Goal: Answer question/provide support

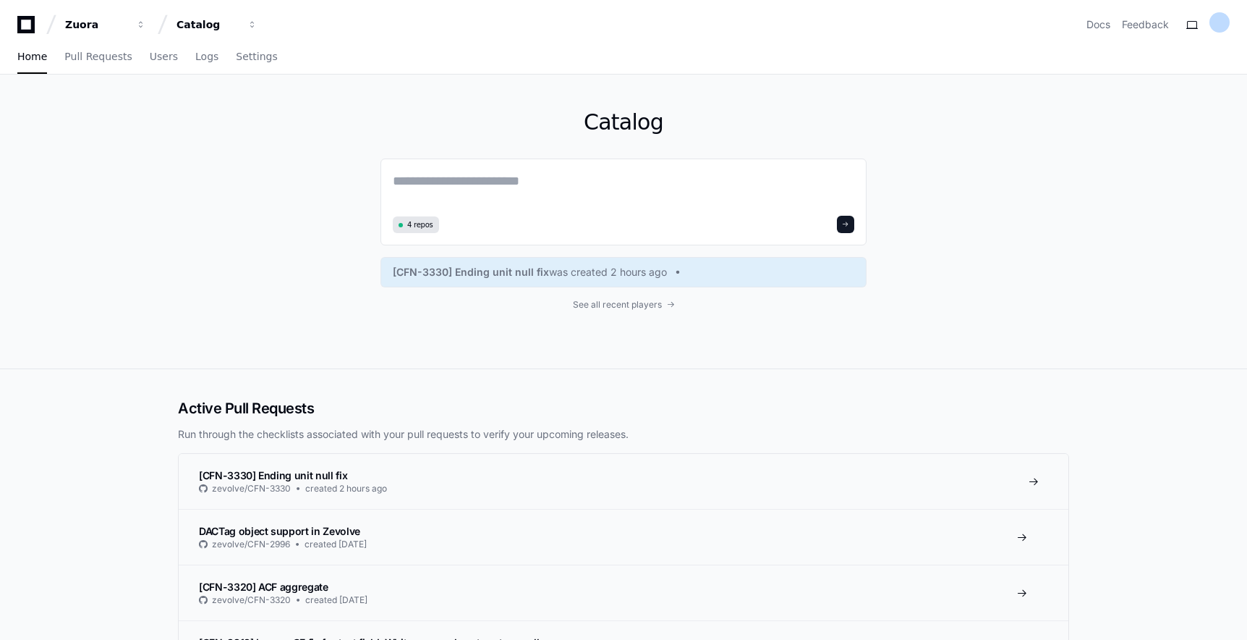
click at [299, 473] on span "[CFN-3330] Ending unit null fix" at bounding box center [273, 475] width 148 height 12
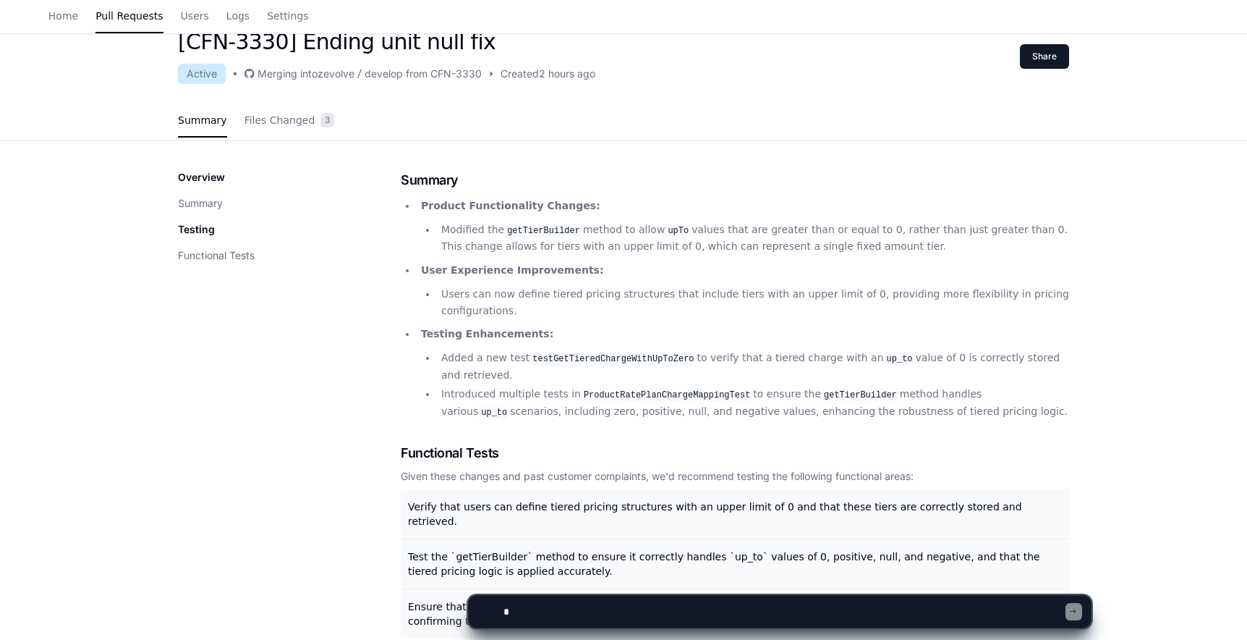
scroll to position [192, 0]
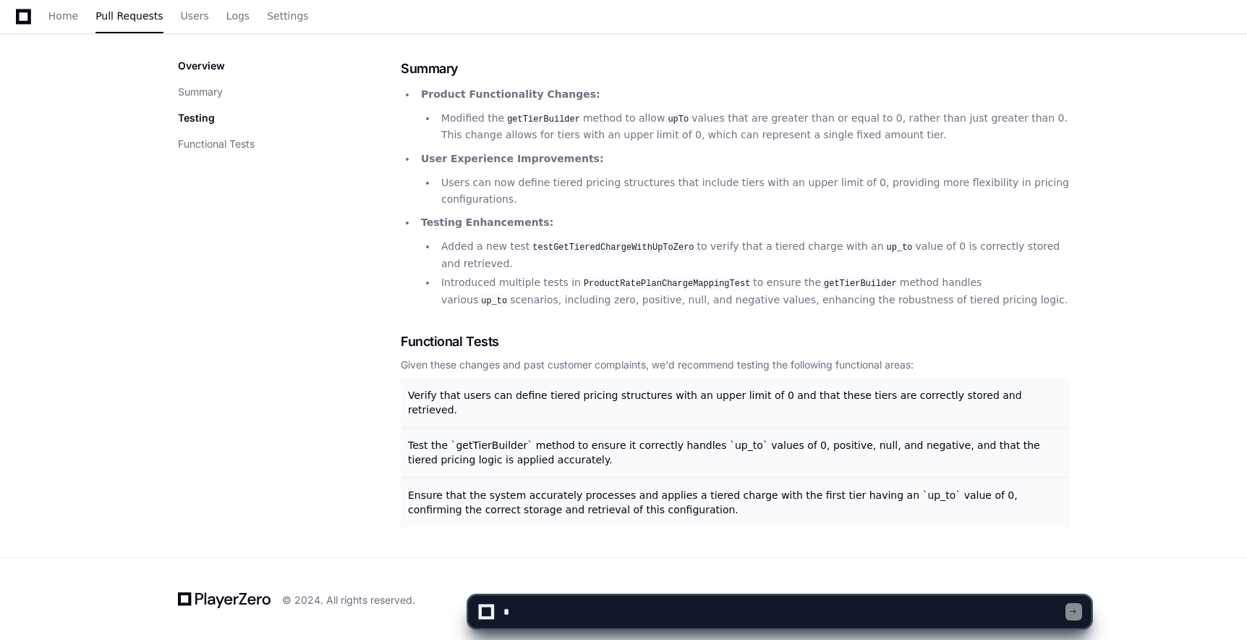
click at [580, 610] on textarea at bounding box center [784, 611] width 566 height 32
type textarea "**********"
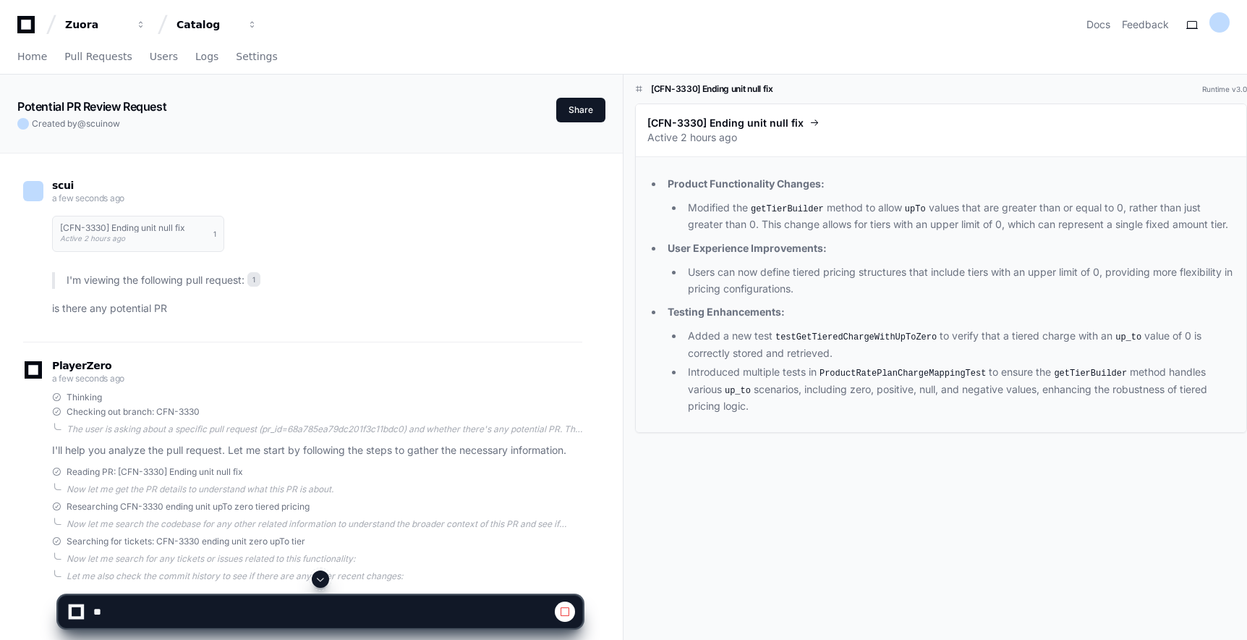
click at [322, 580] on span at bounding box center [321, 579] width 12 height 12
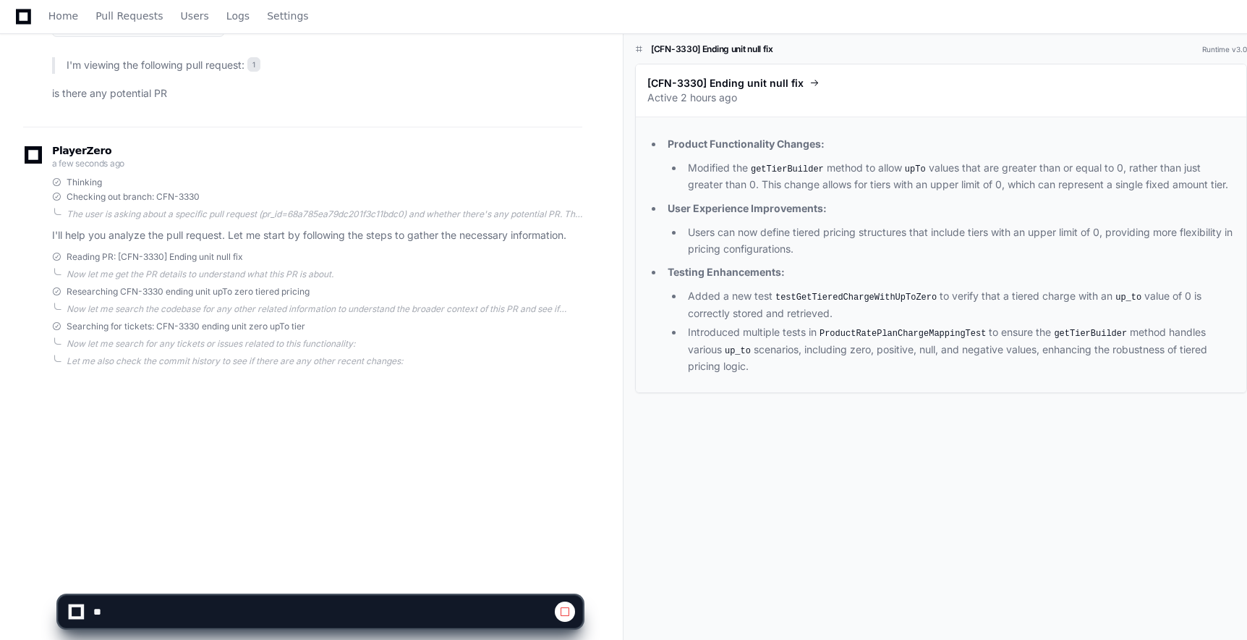
scroll to position [235, 0]
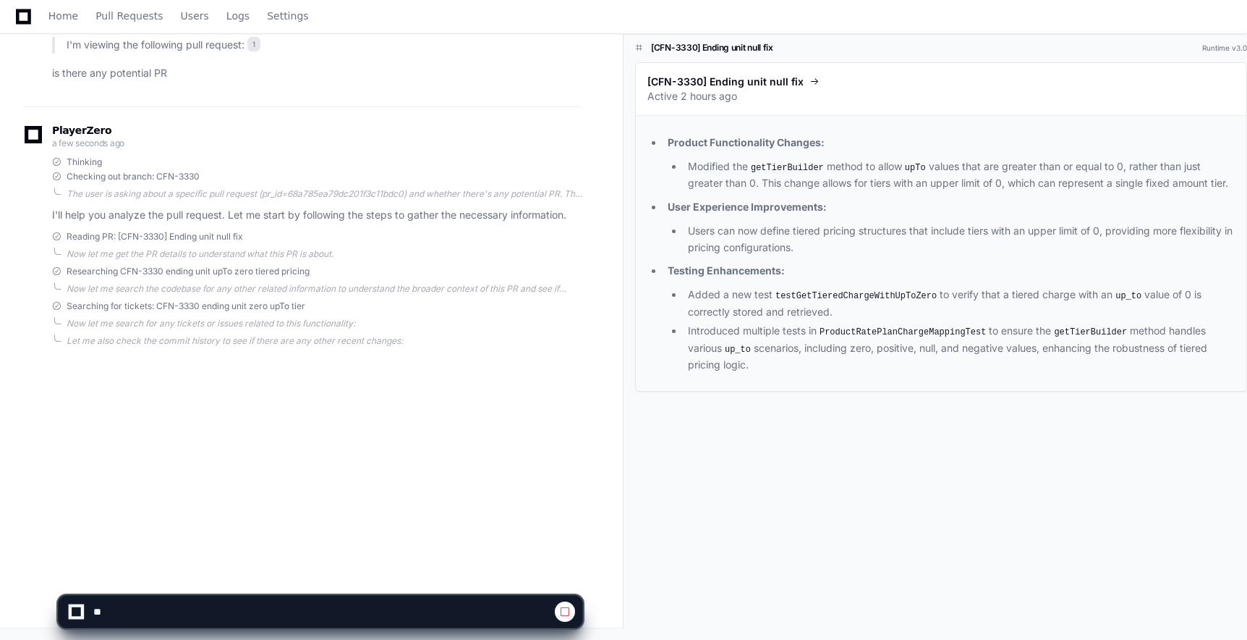
click at [564, 609] on span at bounding box center [565, 612] width 12 height 12
click at [246, 604] on textarea at bounding box center [286, 611] width 393 height 32
type textarea "*"
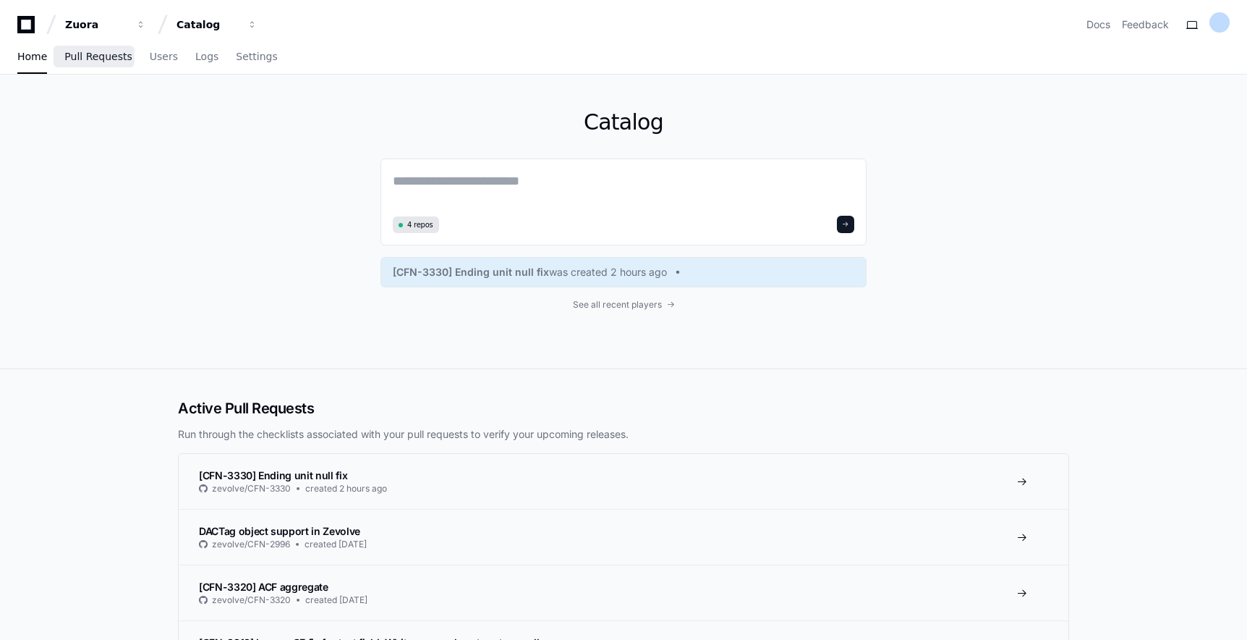
click at [103, 64] on link "Pull Requests" at bounding box center [97, 57] width 67 height 33
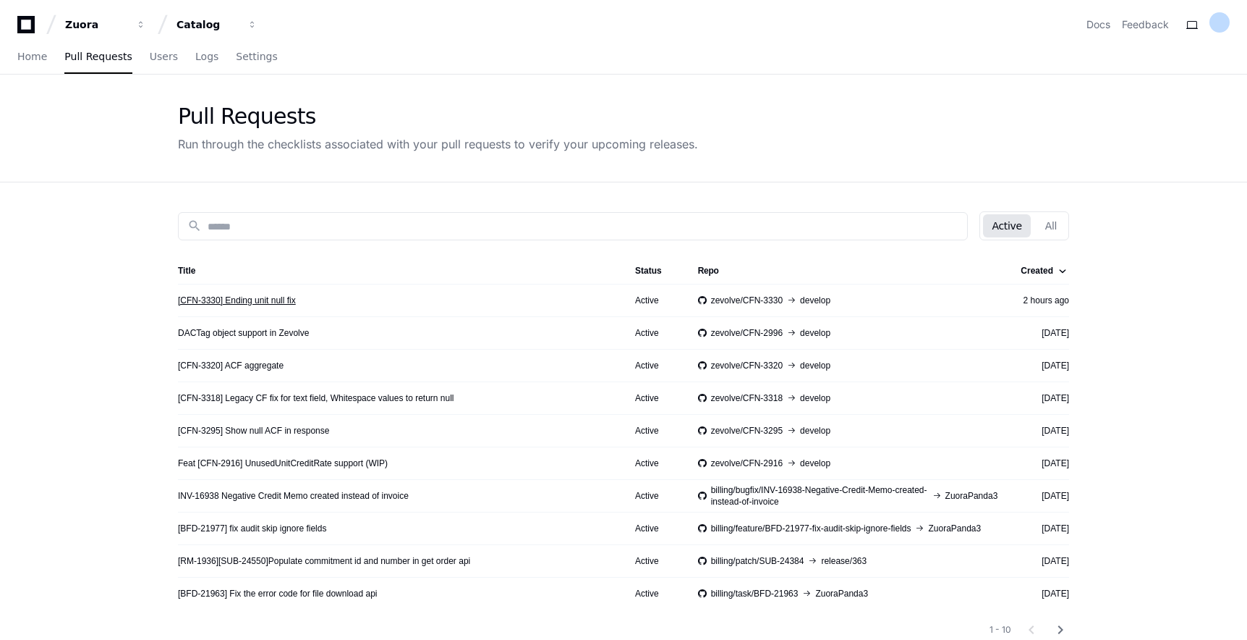
click at [257, 302] on link "[CFN-3330] Ending unit null fix" at bounding box center [237, 300] width 118 height 12
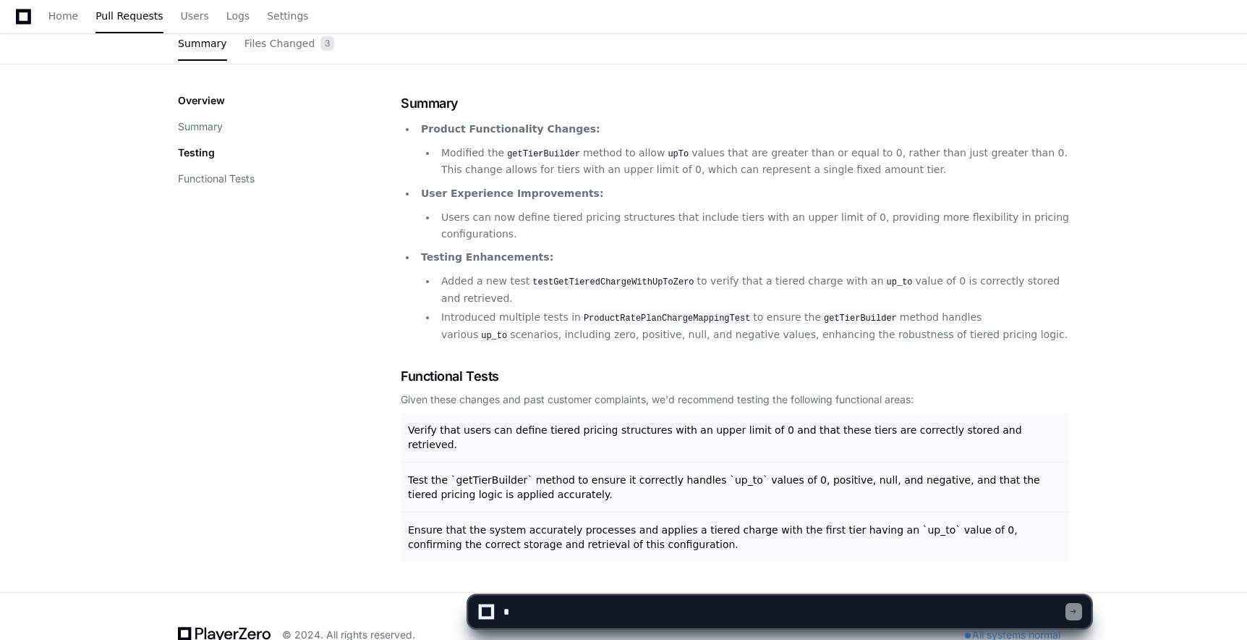
scroll to position [194, 0]
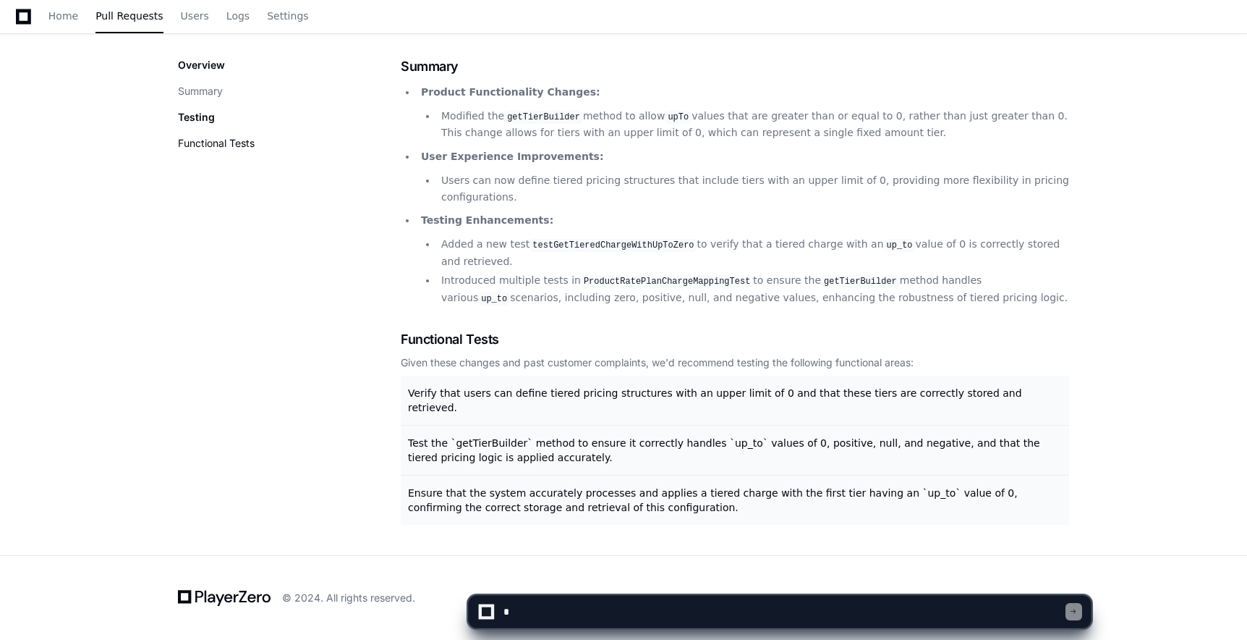
click at [194, 142] on button "Functional Tests" at bounding box center [216, 143] width 77 height 14
click at [216, 140] on button "Functional Tests" at bounding box center [216, 143] width 77 height 14
click at [220, 89] on button "Summary" at bounding box center [200, 91] width 45 height 14
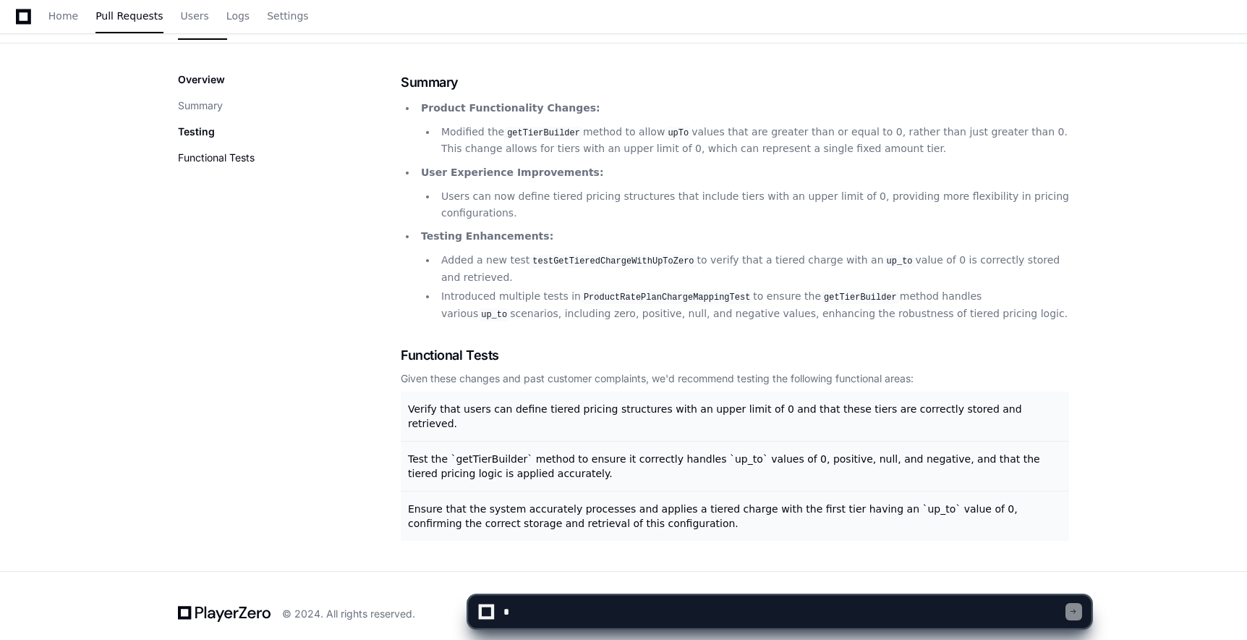
click at [218, 160] on button "Functional Tests" at bounding box center [216, 157] width 77 height 14
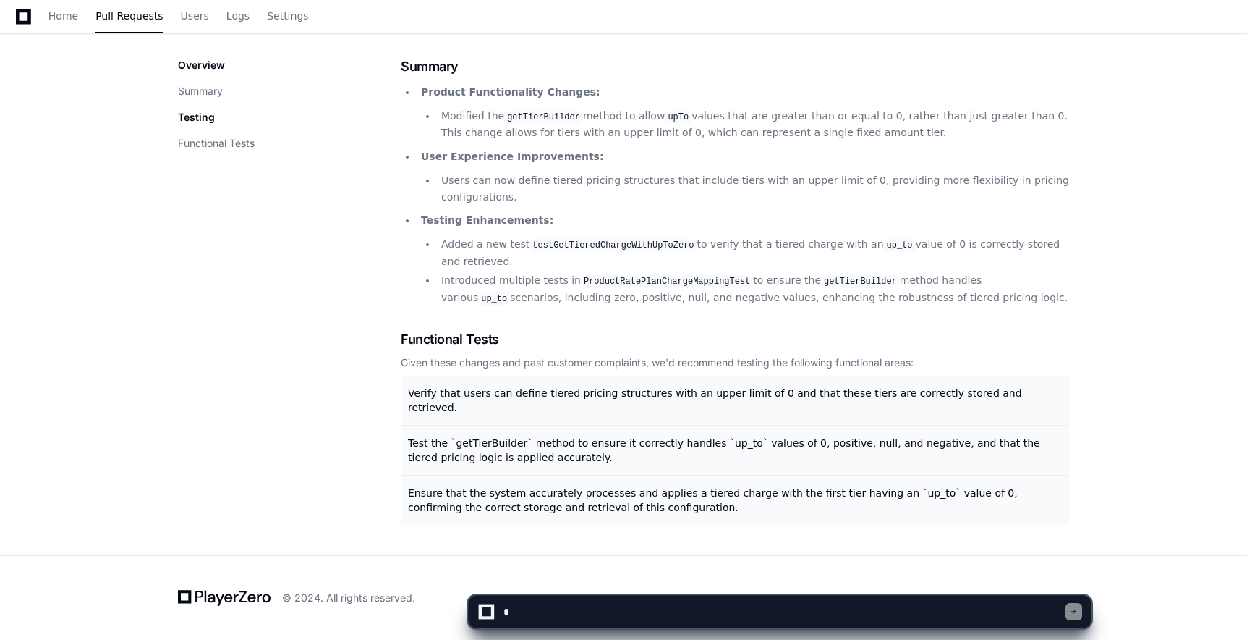
click at [602, 613] on textarea at bounding box center [784, 611] width 566 height 32
type textarea "**********"
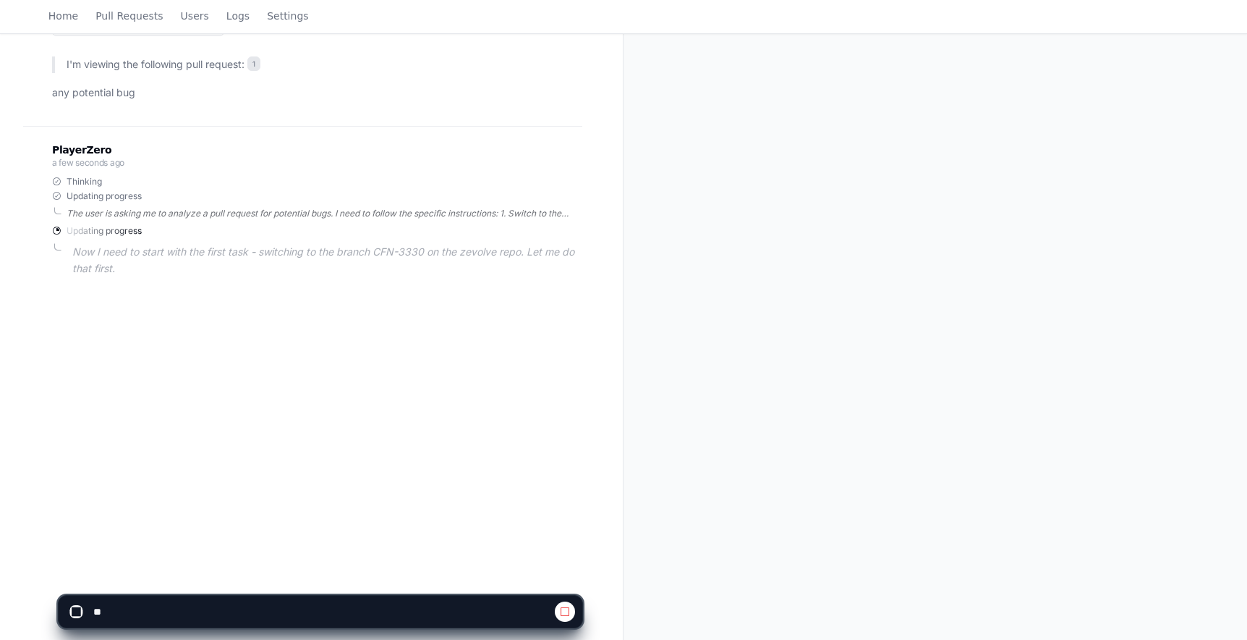
scroll to position [235, 0]
